Goal: Information Seeking & Learning: Learn about a topic

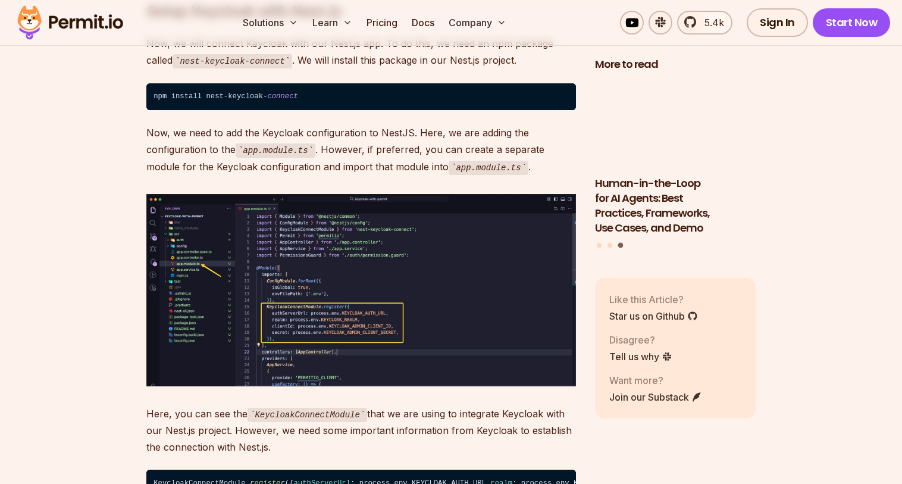
scroll to position [6785, 0]
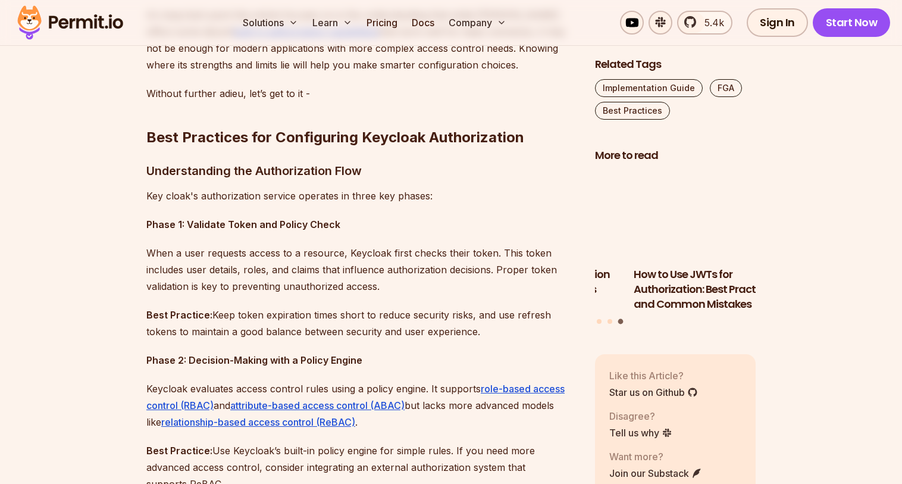
scroll to position [896, 0]
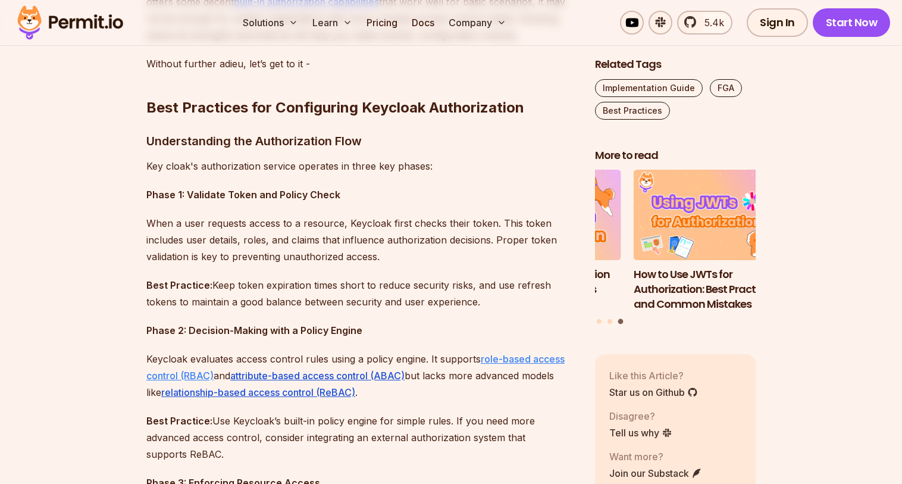
click at [512, 355] on link "role-based access control (RBAC)" at bounding box center [355, 367] width 418 height 29
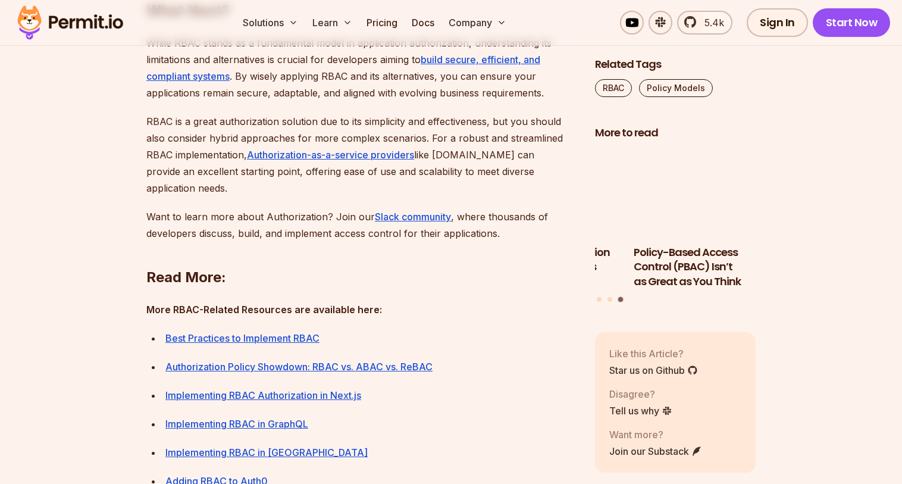
scroll to position [4464, 0]
